Goal: Task Accomplishment & Management: Manage account settings

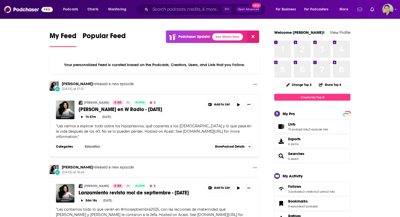
click at [360, 10] on icon "Show notifications dropdown" at bounding box center [360, 9] width 5 height 3
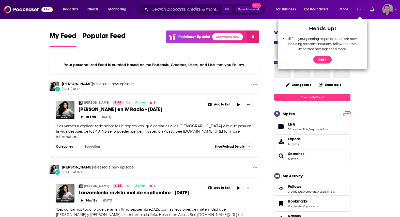
click at [385, 8] on img "Logged in as EvanMarcKatz" at bounding box center [387, 9] width 11 height 11
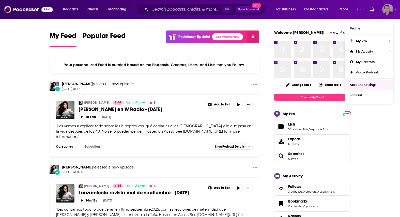
click at [361, 84] on span "Account Settings" at bounding box center [363, 85] width 27 height 4
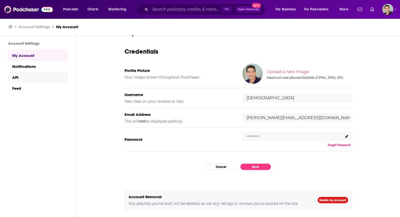
scroll to position [0, 0]
click at [26, 64] on link "Notifications" at bounding box center [38, 66] width 60 height 11
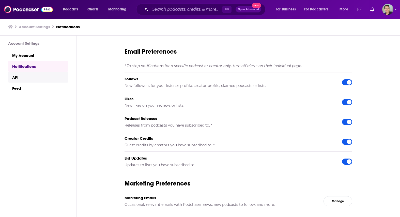
click at [20, 82] on link "API" at bounding box center [38, 77] width 60 height 11
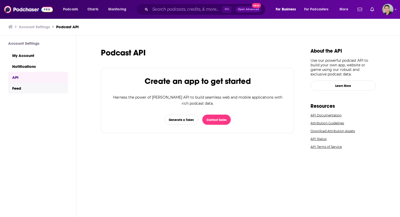
click at [31, 91] on link "Feed" at bounding box center [38, 88] width 60 height 11
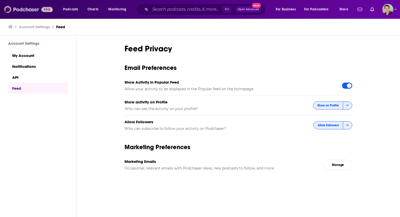
click at [38, 10] on img at bounding box center [28, 10] width 49 height 10
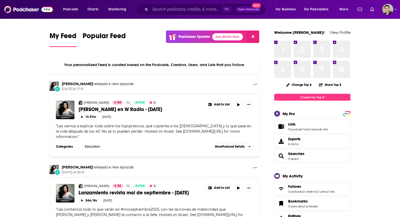
click at [252, 38] on icon at bounding box center [253, 37] width 3 height 4
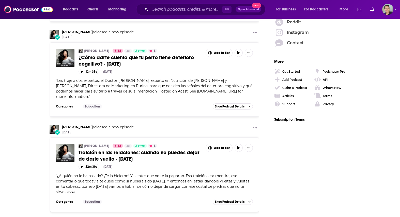
scroll to position [765, 0]
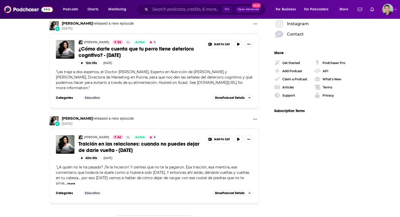
click at [327, 61] on div "Podchaser Pro" at bounding box center [334, 63] width 23 height 4
click at [295, 109] on link "Subscription Terms" at bounding box center [289, 111] width 31 height 4
click at [383, 9] on img "Logged in as EvanMarcKatz" at bounding box center [387, 9] width 11 height 11
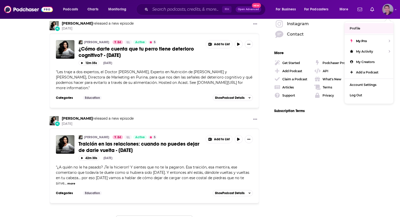
click at [358, 28] on span "Profile" at bounding box center [355, 28] width 10 height 4
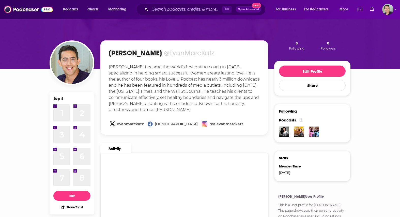
click at [254, 104] on div "[PERSON_NAME] became the world’s first dating coach in [DATE], specializing in …" at bounding box center [184, 88] width 153 height 51
click at [387, 10] on img "Logged in as EvanMarcKatz" at bounding box center [387, 9] width 11 height 11
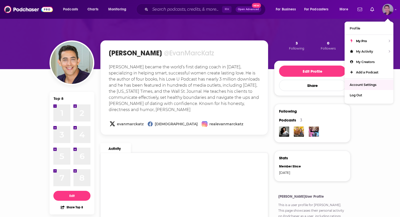
click at [366, 86] on span "Account Settings" at bounding box center [363, 85] width 27 height 4
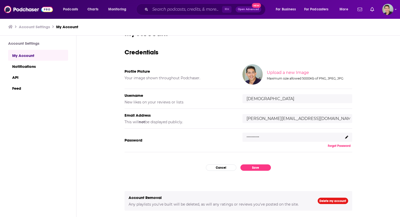
scroll to position [16, 0]
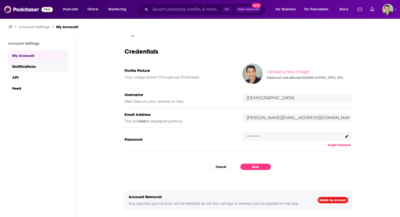
click at [38, 67] on link "Notifications" at bounding box center [38, 66] width 60 height 11
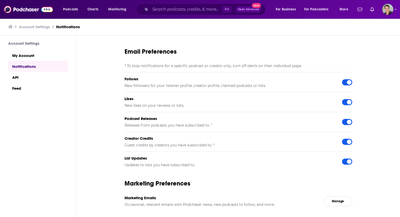
scroll to position [0, 0]
drag, startPoint x: 27, startPoint y: 87, endPoint x: 28, endPoint y: 85, distance: 2.7
click at [27, 87] on link "Feed" at bounding box center [38, 87] width 60 height 11
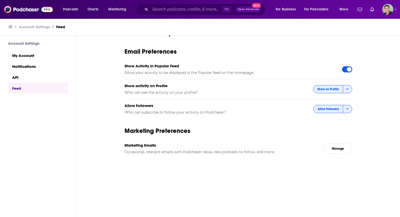
scroll to position [0, 0]
click at [25, 80] on link "API" at bounding box center [38, 76] width 60 height 11
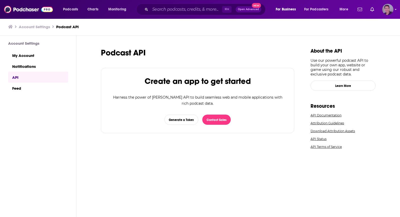
click at [384, 8] on img "Logged in as EvanMarcKatz" at bounding box center [387, 9] width 11 height 11
